Goal: Find specific page/section: Find specific page/section

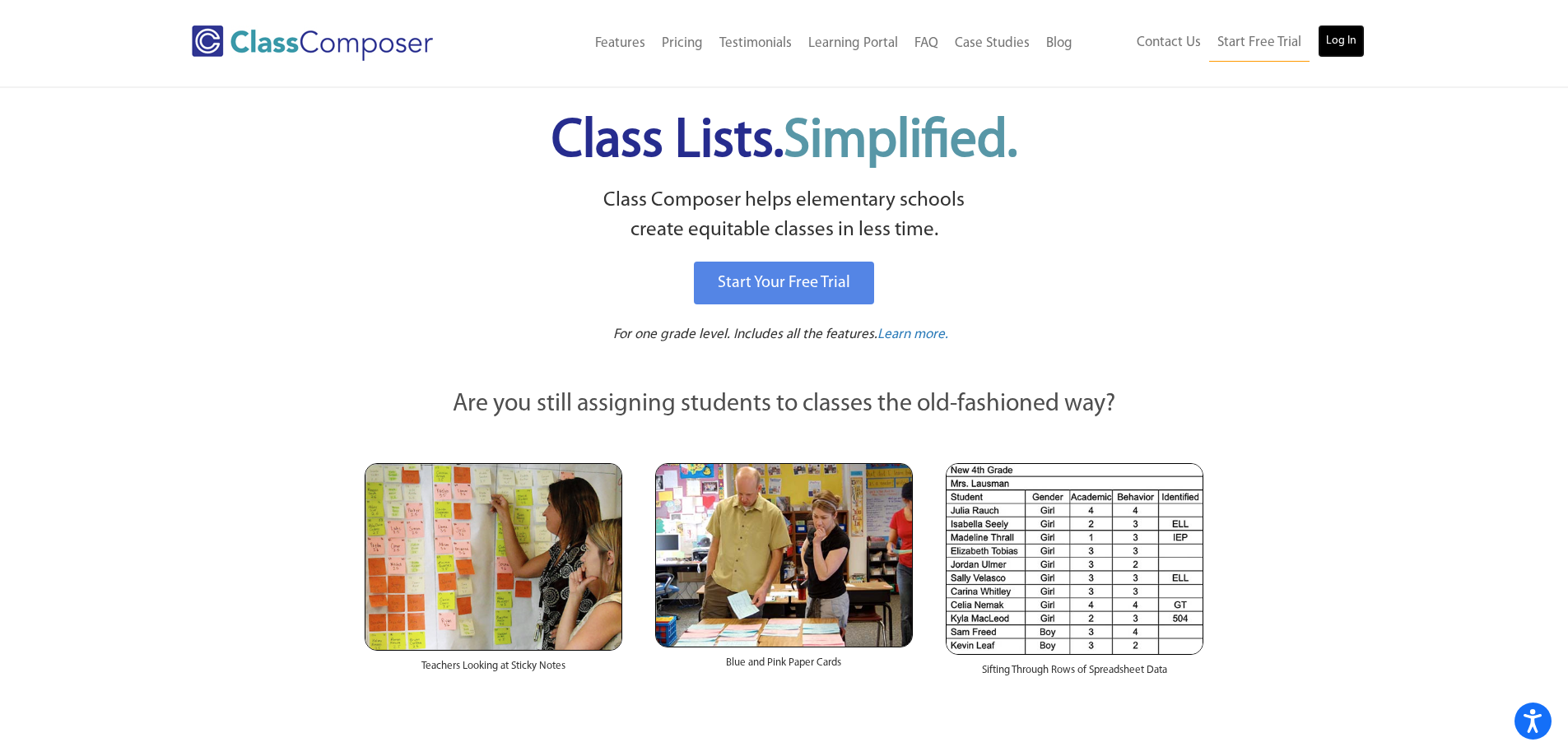
click at [1332, 37] on link "Log In" at bounding box center [1342, 40] width 47 height 33
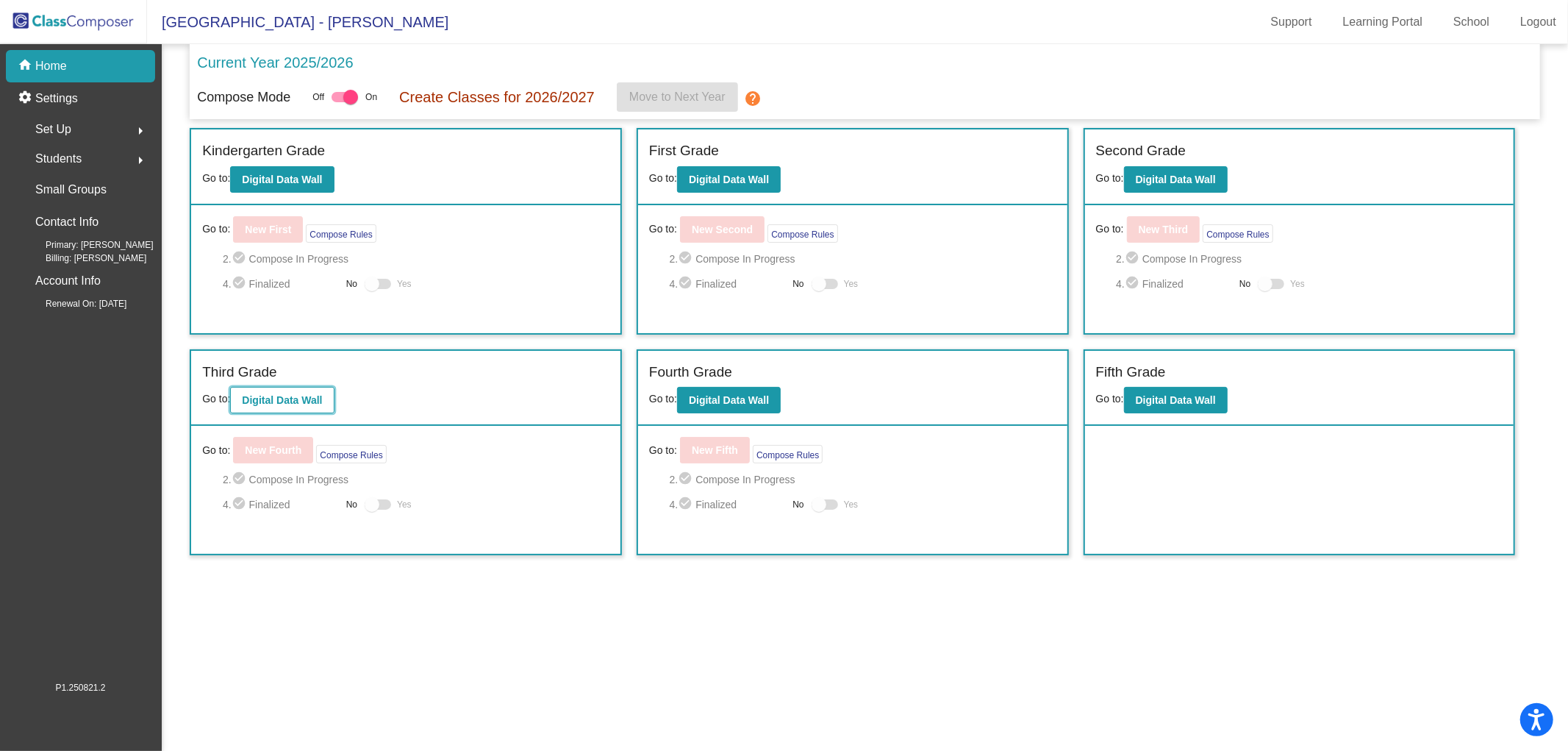
click at [270, 395] on b "Digital Data Wall" at bounding box center [282, 401] width 80 height 12
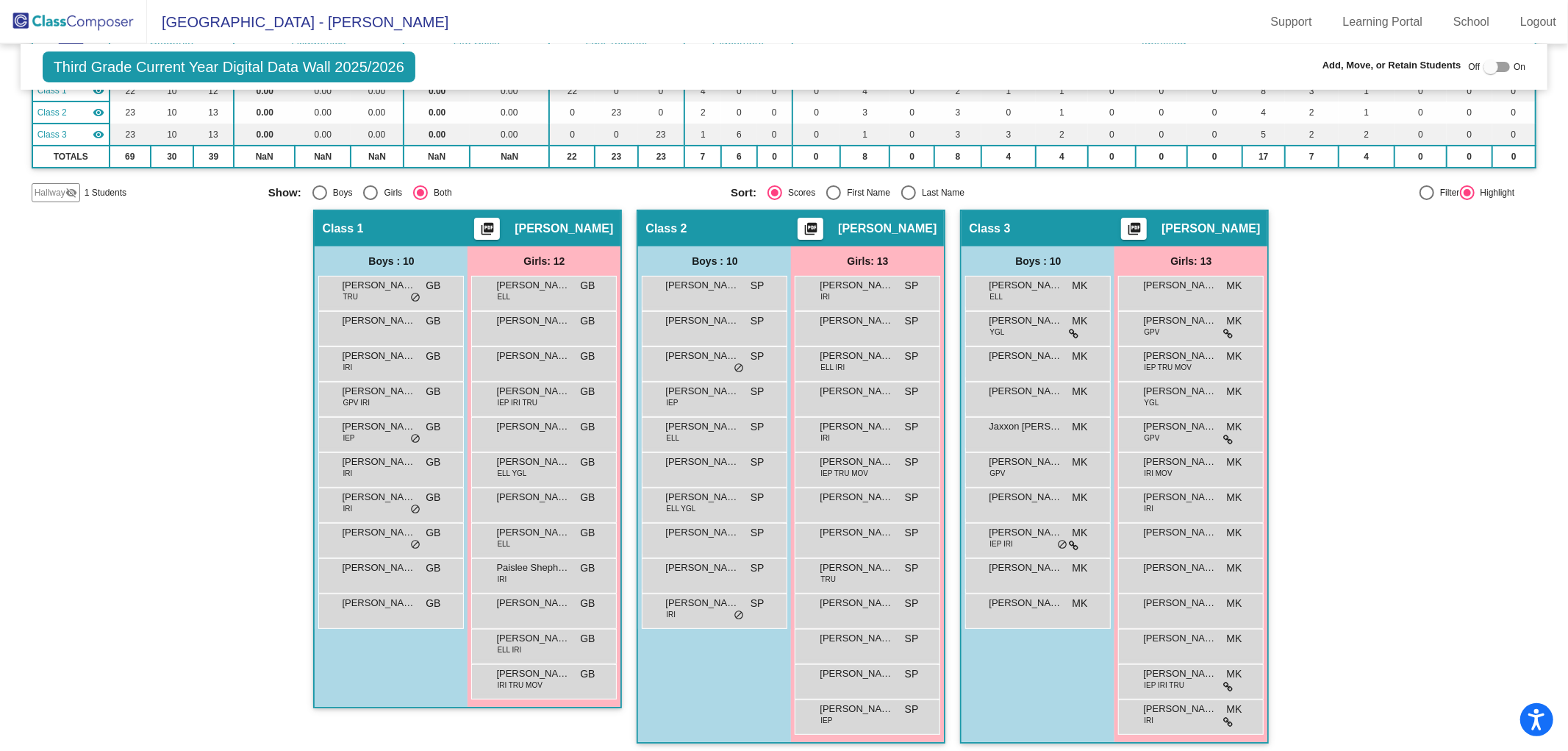
scroll to position [186, 0]
